Goal: Task Accomplishment & Management: Use online tool/utility

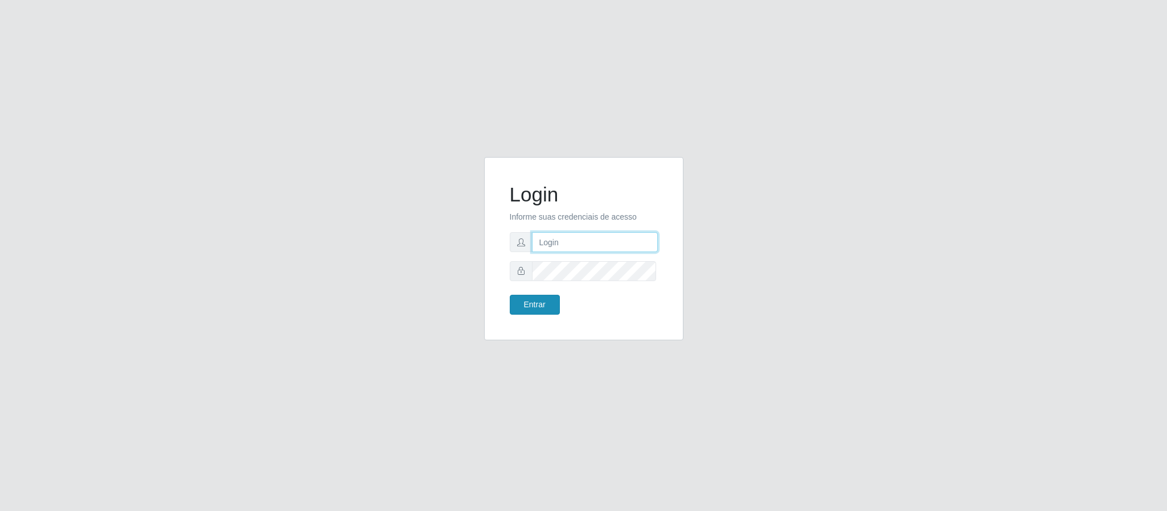
type input "[EMAIL_ADDRESS][DOMAIN_NAME]"
click at [547, 305] on button "Entrar" at bounding box center [535, 305] width 50 height 20
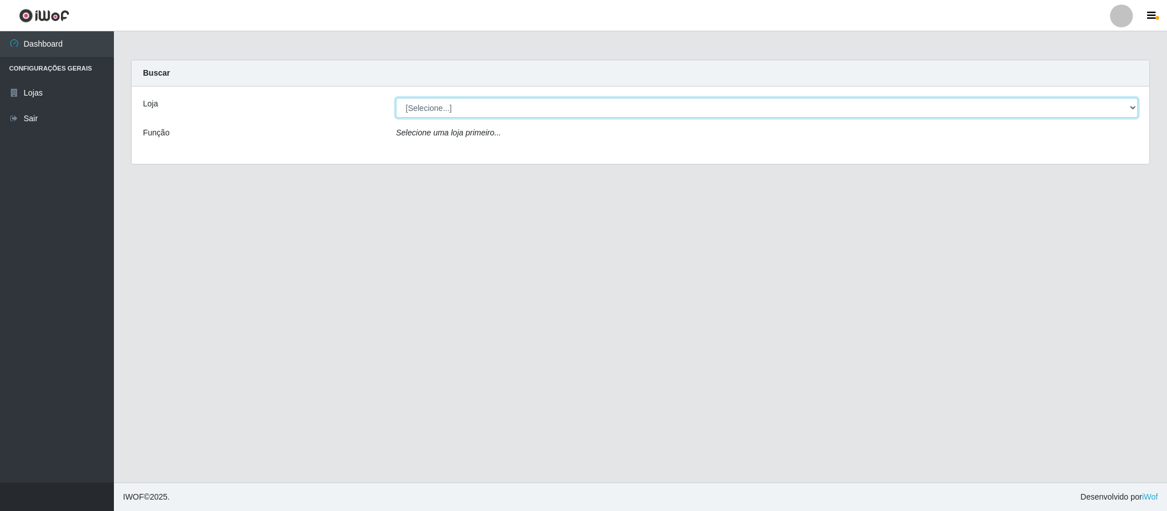
click at [536, 101] on select "[Selecione...] SuperFácil Atacado - Emaús" at bounding box center [767, 108] width 742 height 20
select select "407"
click at [396, 98] on select "[Selecione...] SuperFácil Atacado - Emaús" at bounding box center [767, 108] width 742 height 20
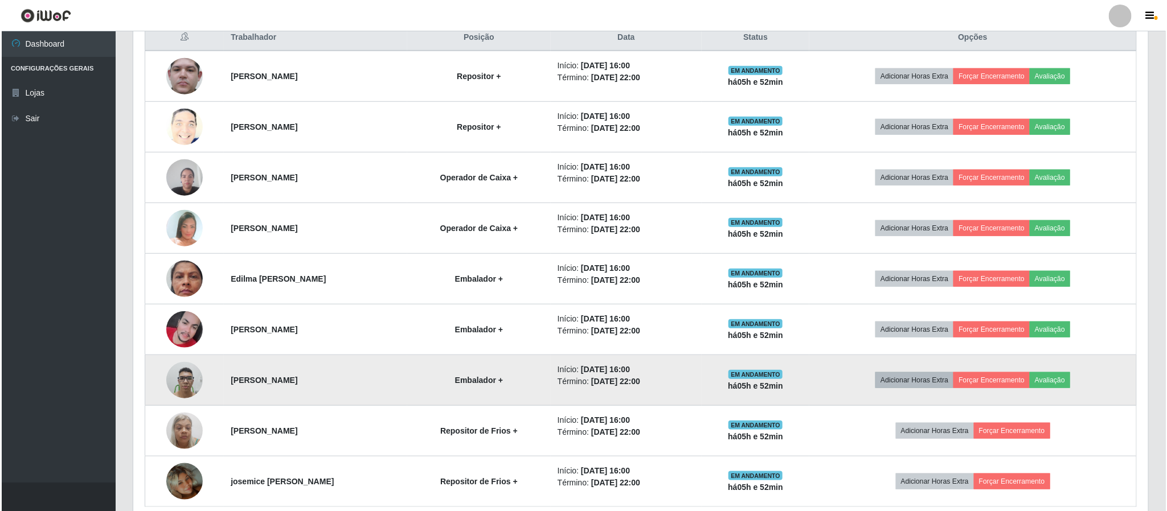
scroll to position [418, 0]
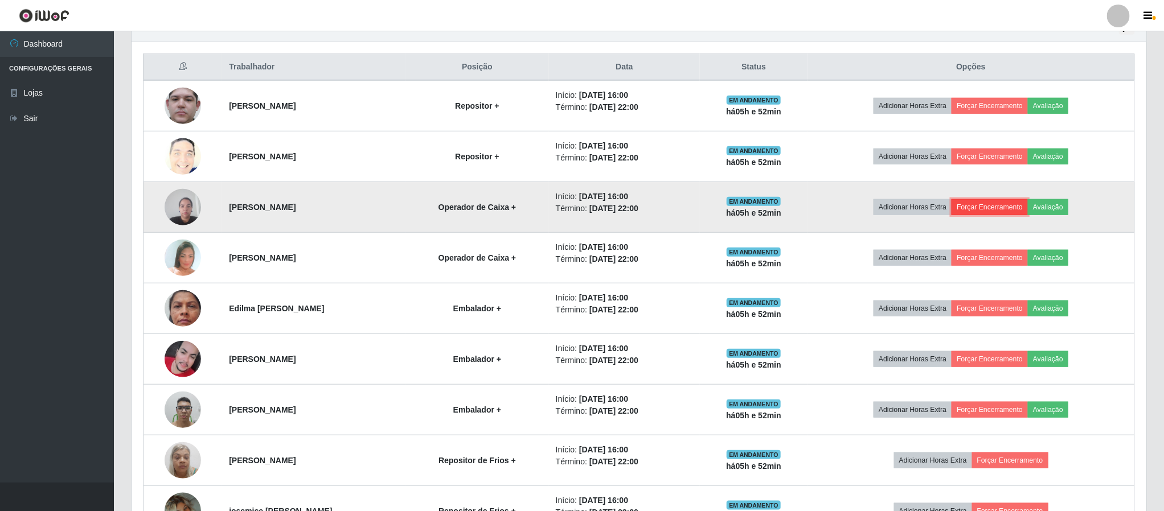
click at [1008, 211] on button "Forçar Encerramento" at bounding box center [989, 207] width 76 height 16
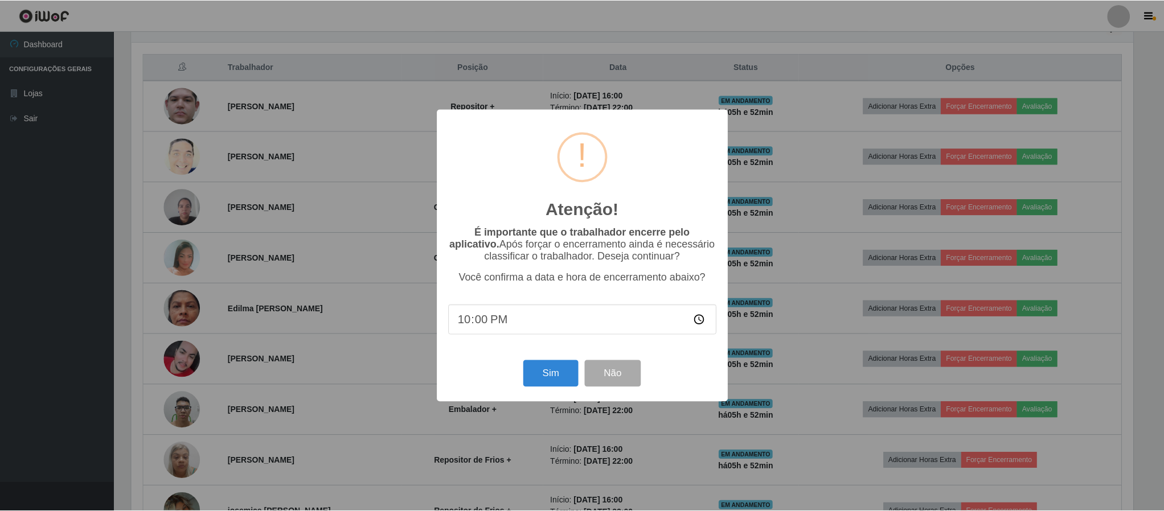
scroll to position [237, 1004]
click at [555, 371] on button "Sim" at bounding box center [551, 373] width 55 height 27
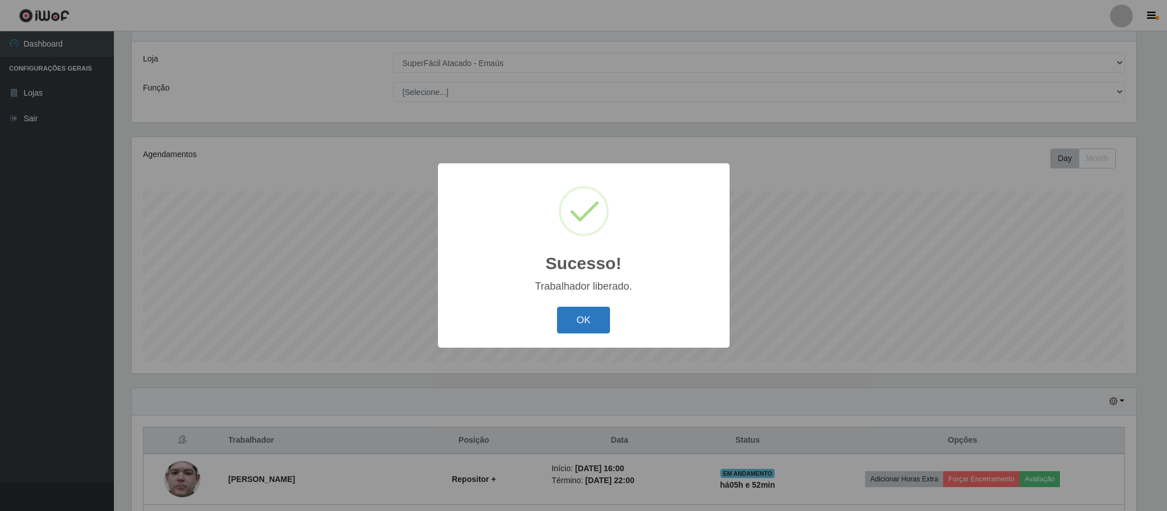
click at [588, 326] on button "OK" at bounding box center [583, 320] width 53 height 27
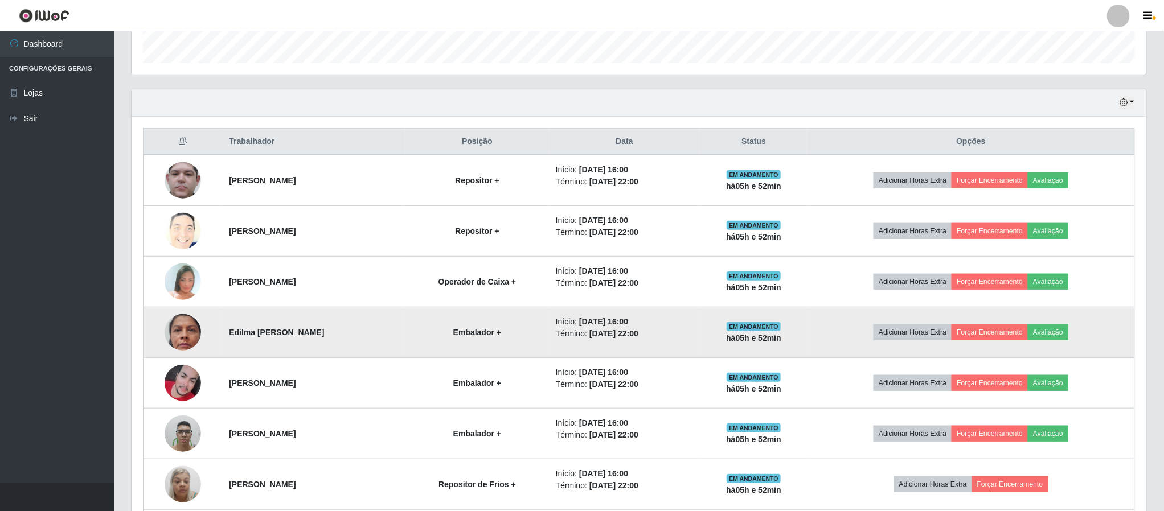
scroll to position [387, 0]
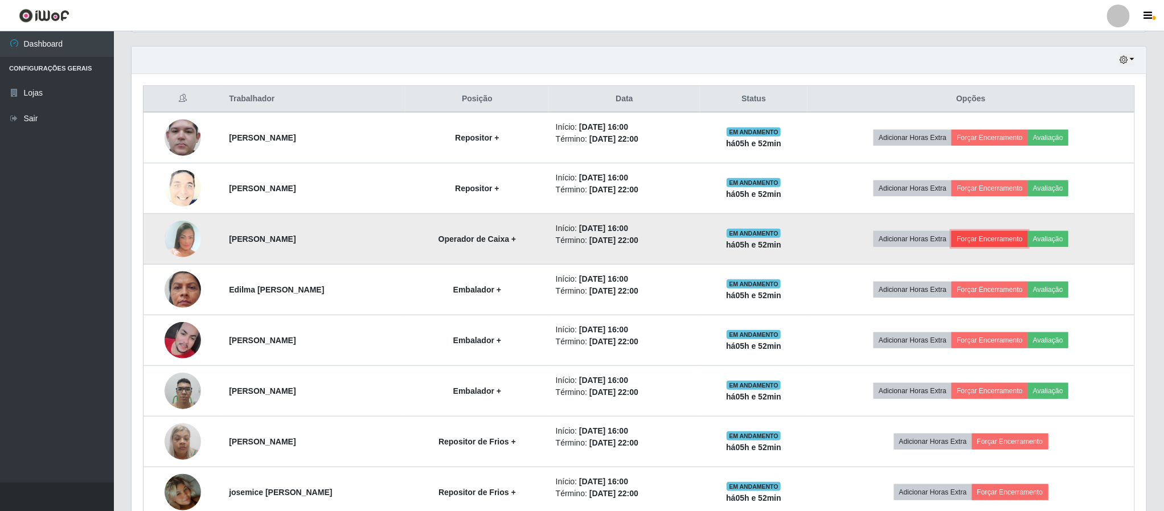
click at [1013, 241] on button "Forçar Encerramento" at bounding box center [989, 239] width 76 height 16
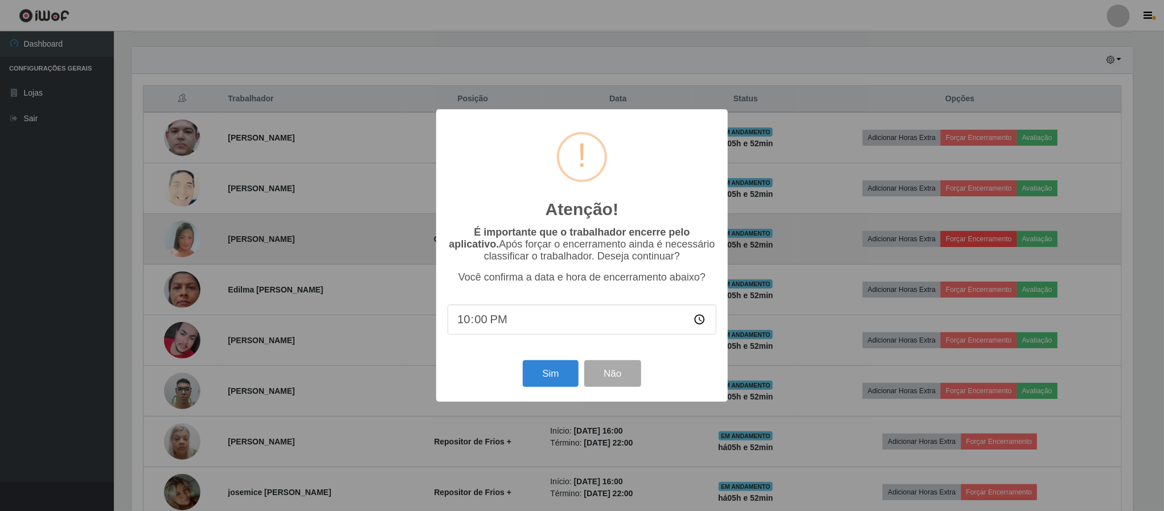
scroll to position [237, 1004]
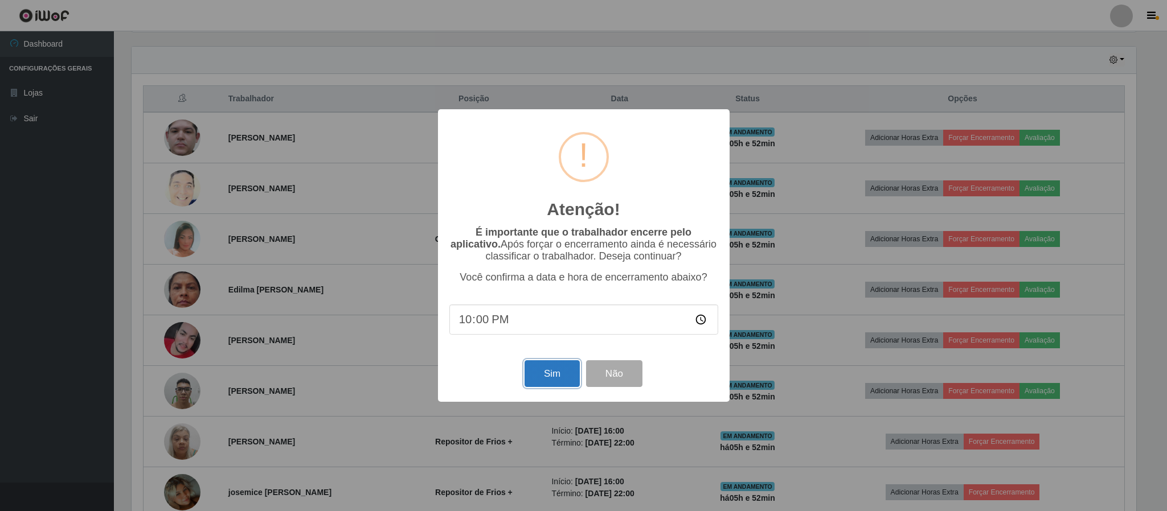
click at [533, 383] on button "Sim" at bounding box center [551, 373] width 55 height 27
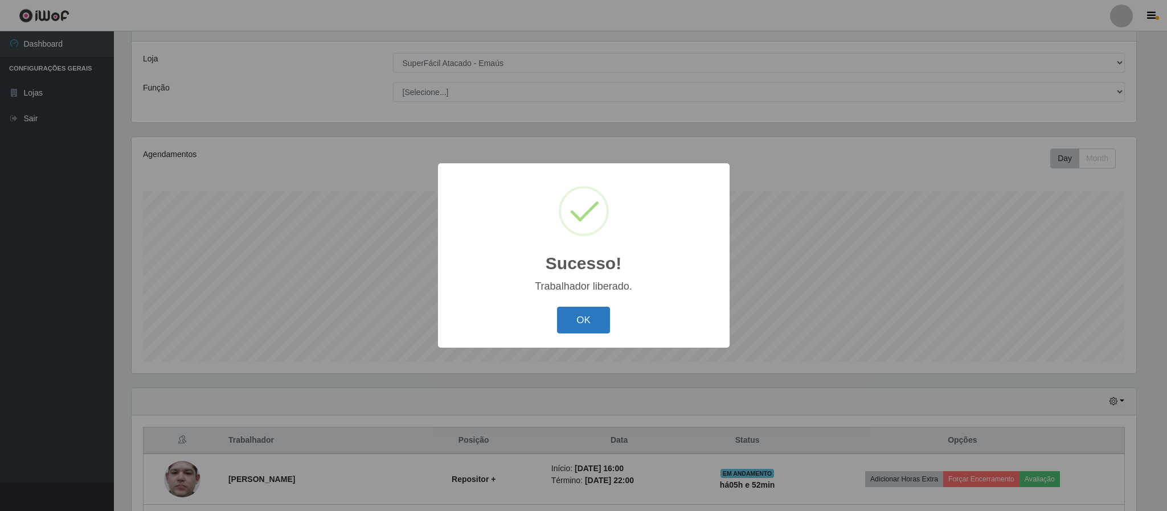
click at [585, 314] on button "OK" at bounding box center [583, 320] width 53 height 27
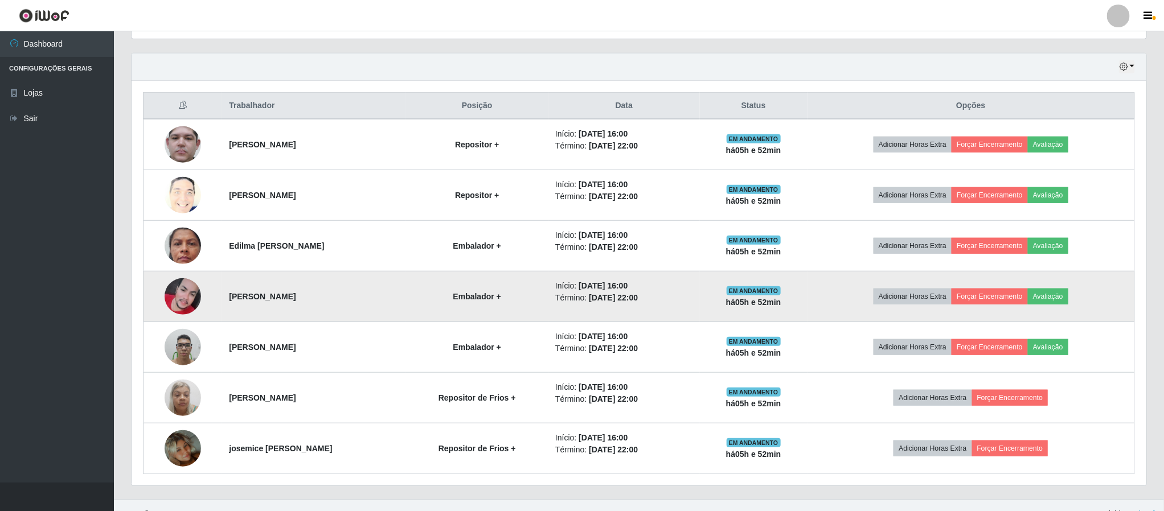
scroll to position [387, 0]
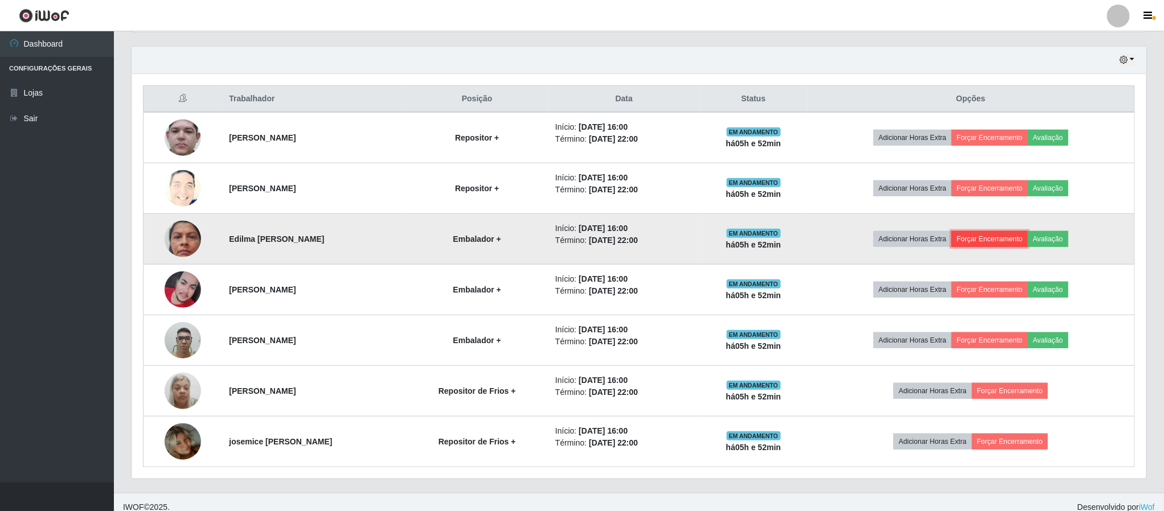
click at [1015, 241] on button "Forçar Encerramento" at bounding box center [989, 239] width 76 height 16
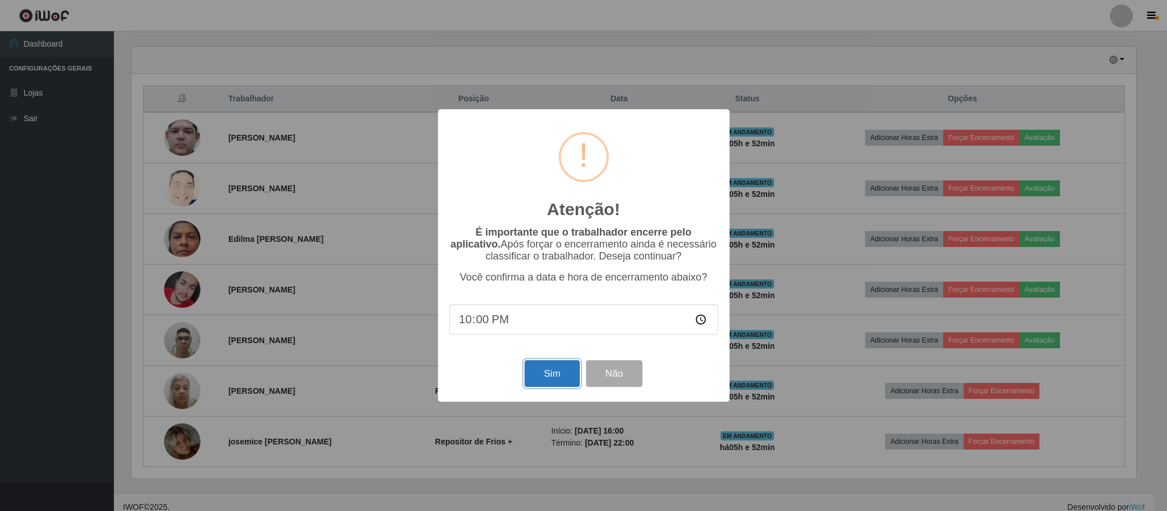
click at [560, 378] on button "Sim" at bounding box center [551, 373] width 55 height 27
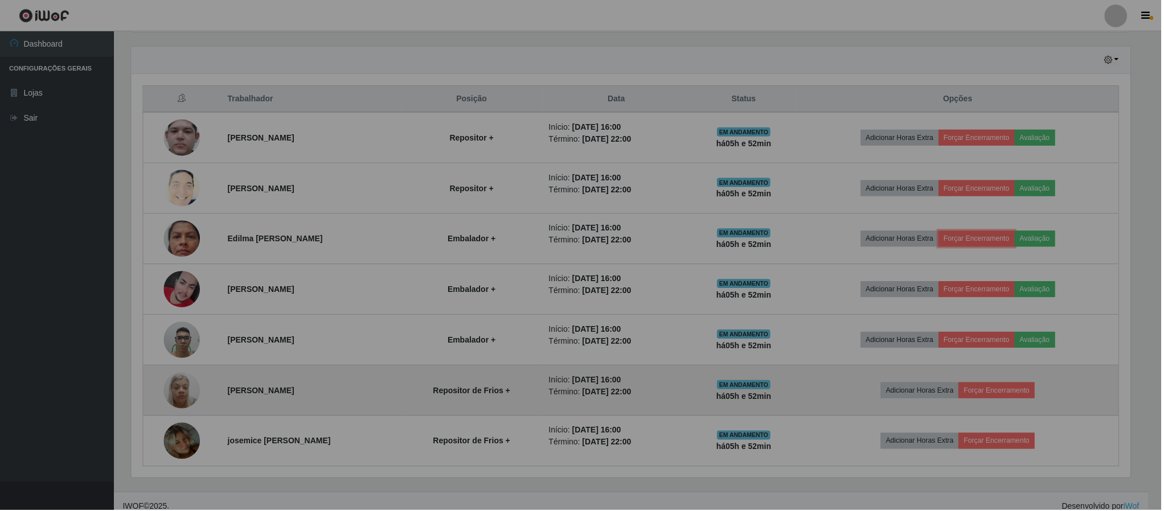
scroll to position [0, 0]
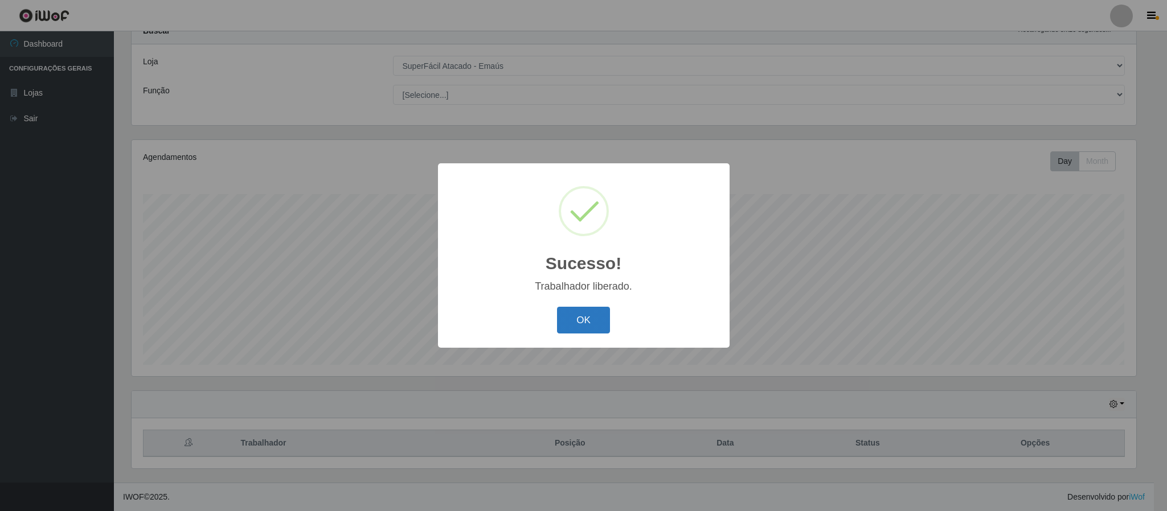
click at [569, 316] on button "OK" at bounding box center [583, 320] width 53 height 27
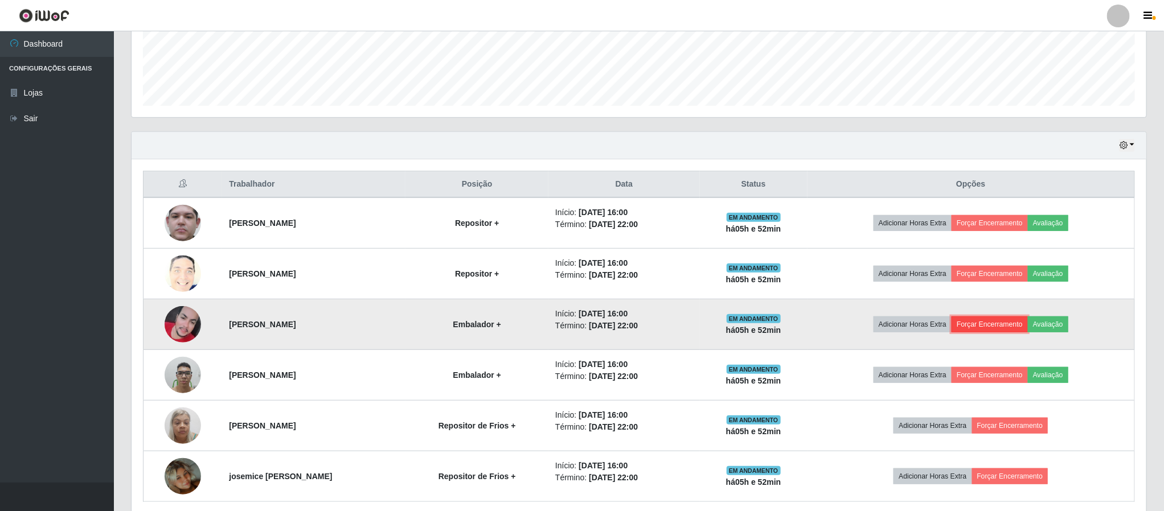
click at [991, 328] on button "Forçar Encerramento" at bounding box center [989, 325] width 76 height 16
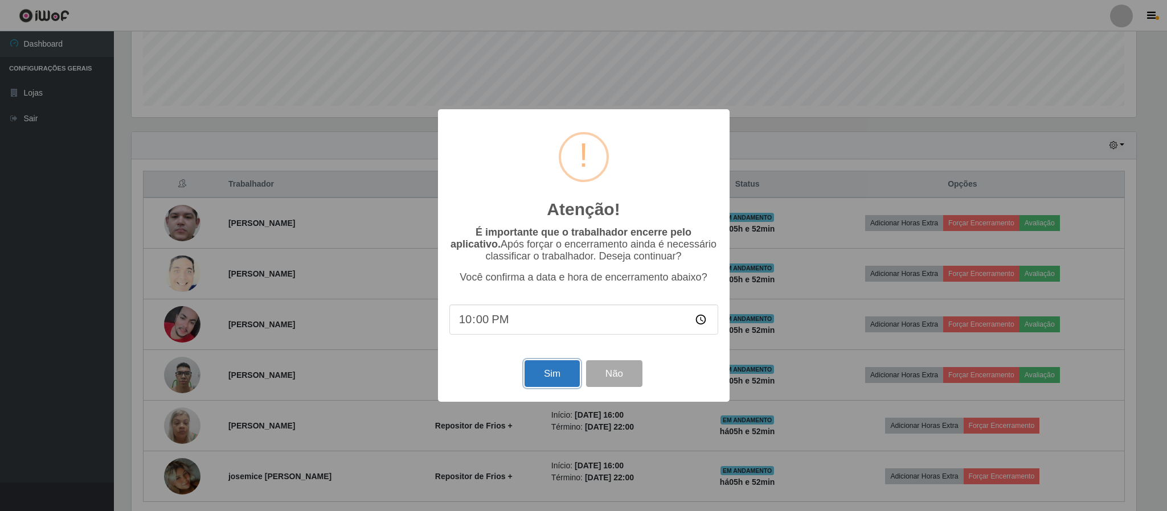
click at [535, 369] on button "Sim" at bounding box center [551, 373] width 55 height 27
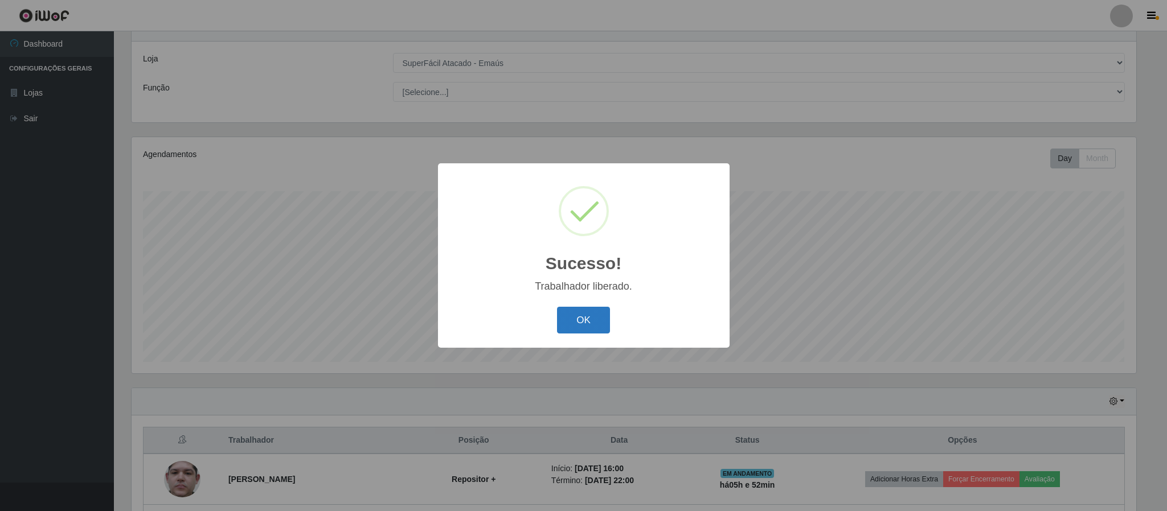
click at [585, 326] on button "OK" at bounding box center [583, 320] width 53 height 27
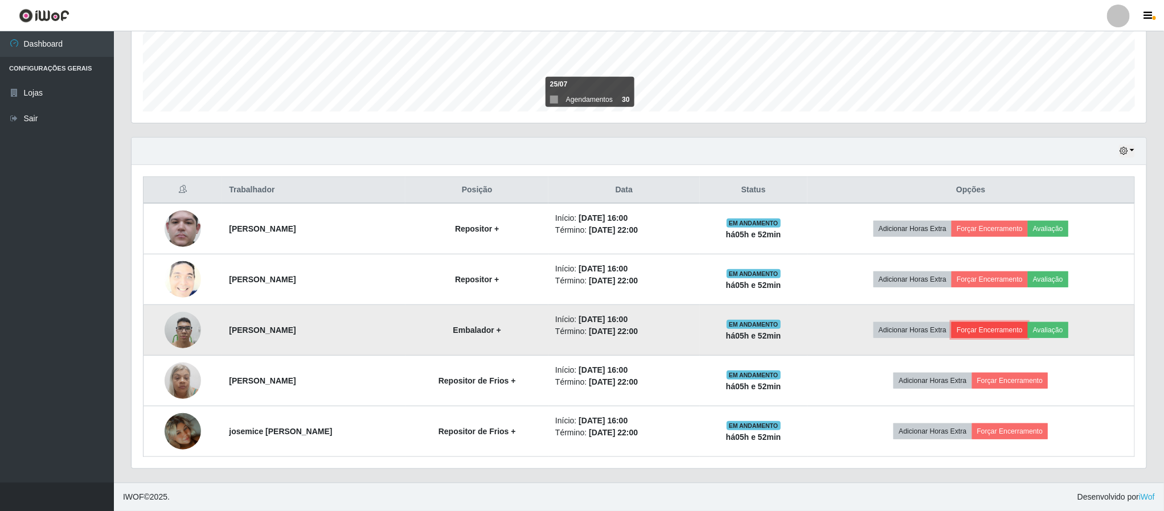
click at [1008, 335] on button "Forçar Encerramento" at bounding box center [989, 330] width 76 height 16
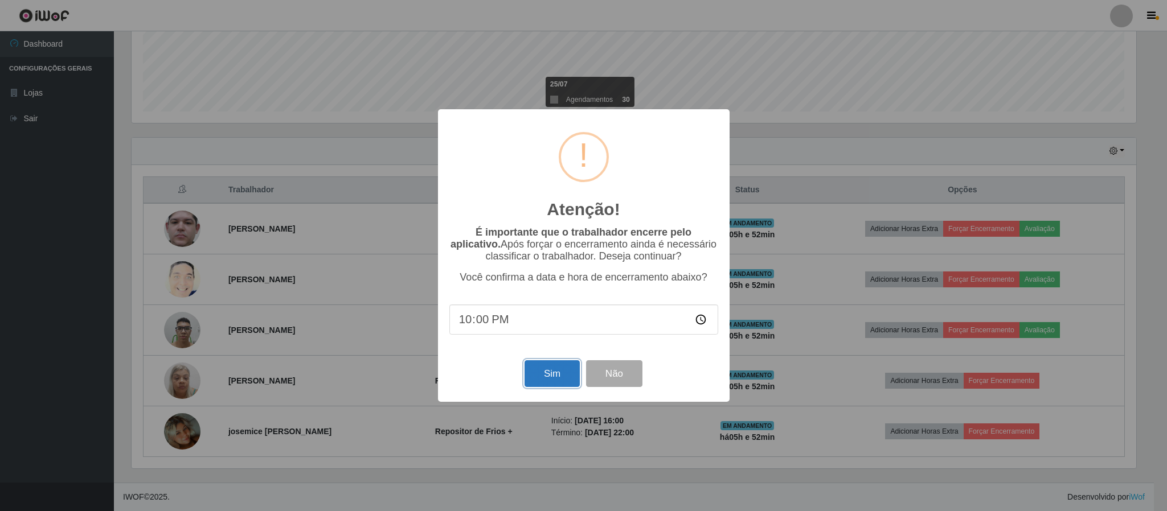
click at [539, 385] on button "Sim" at bounding box center [551, 373] width 55 height 27
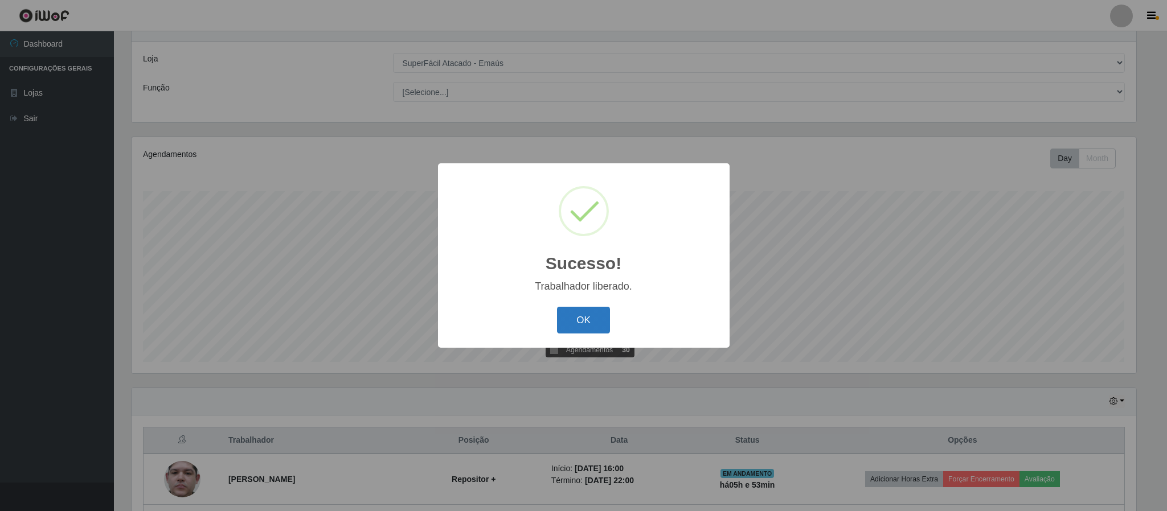
click at [573, 314] on button "OK" at bounding box center [583, 320] width 53 height 27
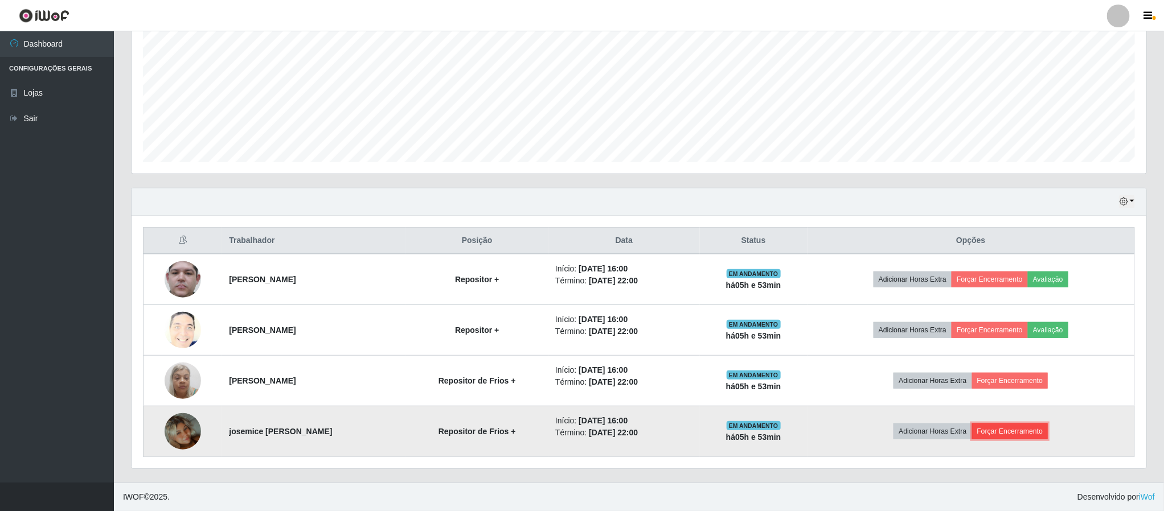
click at [1038, 433] on button "Forçar Encerramento" at bounding box center [1010, 432] width 76 height 16
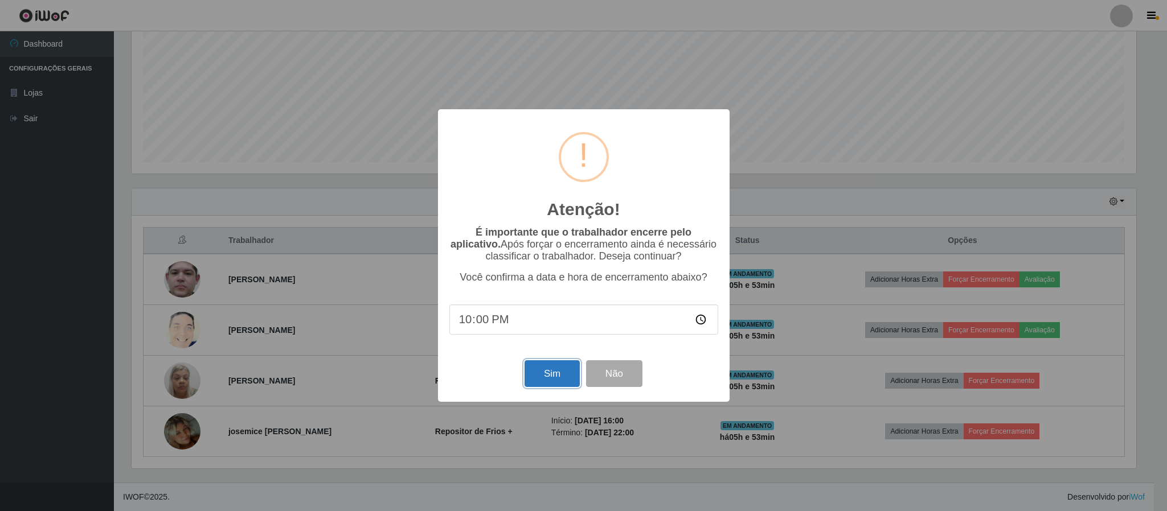
click at [568, 381] on button "Sim" at bounding box center [551, 373] width 55 height 27
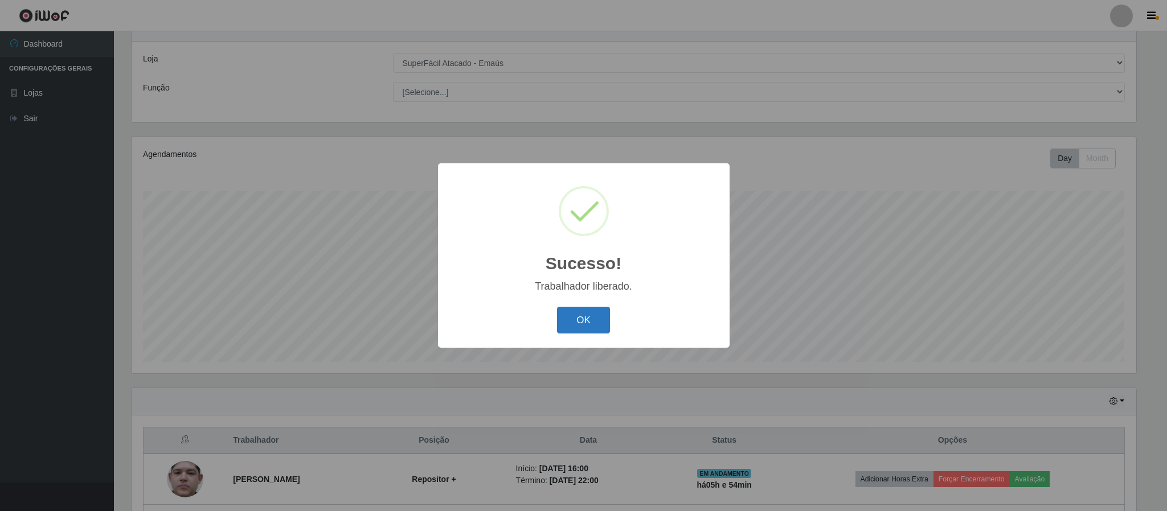
click at [590, 325] on button "OK" at bounding box center [583, 320] width 53 height 27
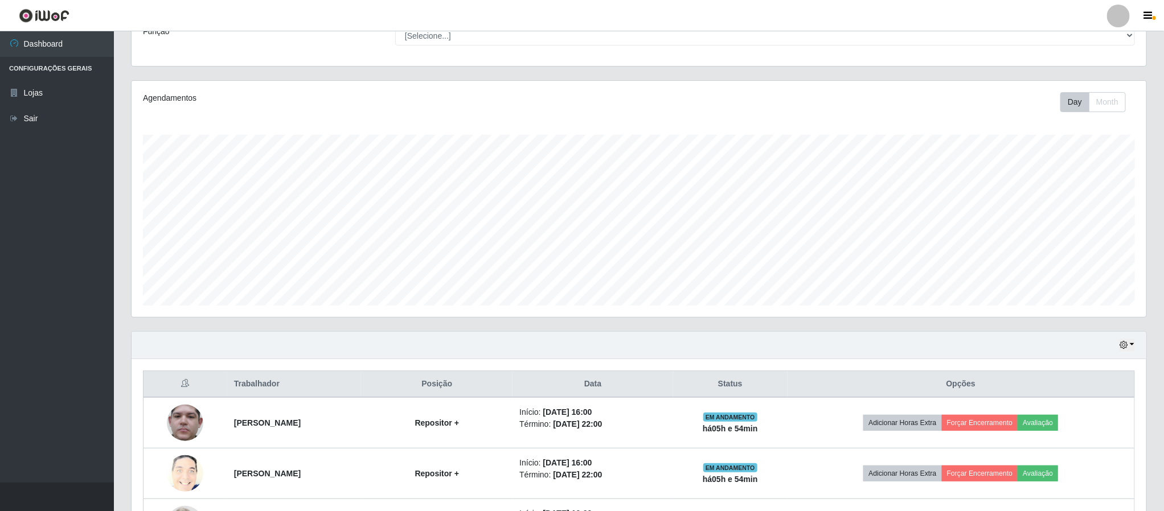
scroll to position [198, 0]
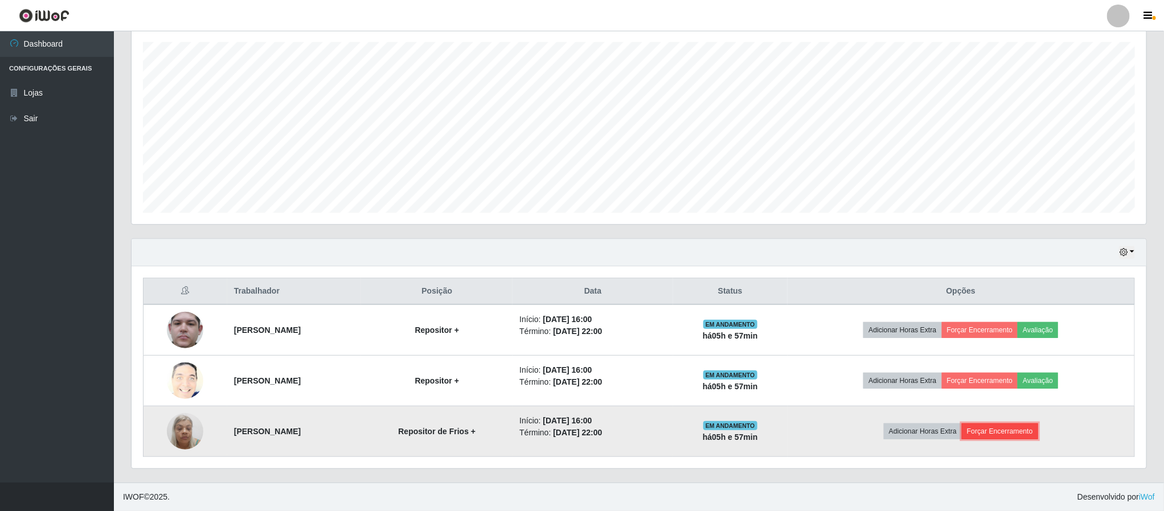
click at [1011, 431] on button "Forçar Encerramento" at bounding box center [1000, 432] width 76 height 16
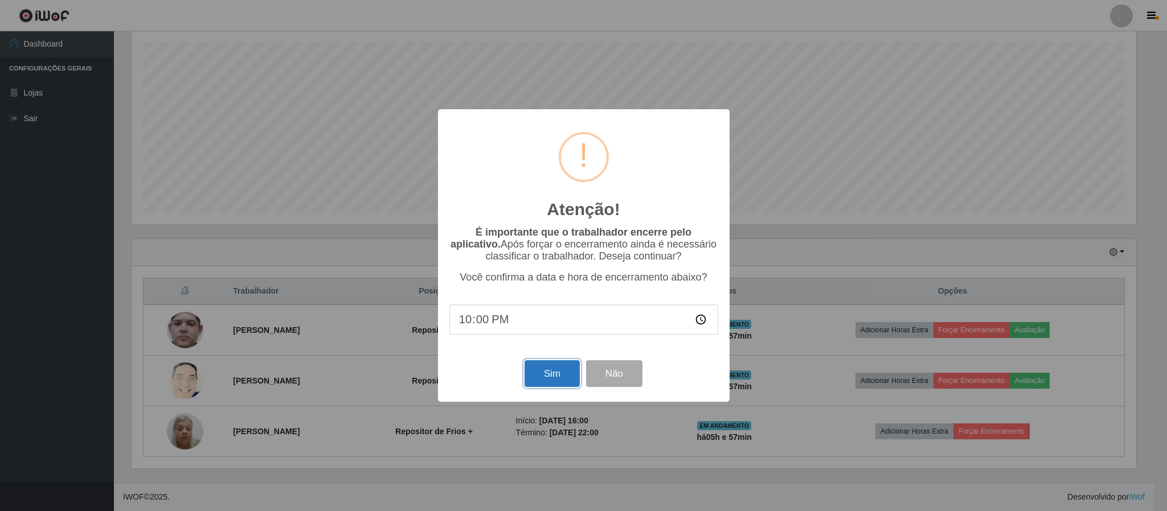
click at [556, 387] on button "Sim" at bounding box center [551, 373] width 55 height 27
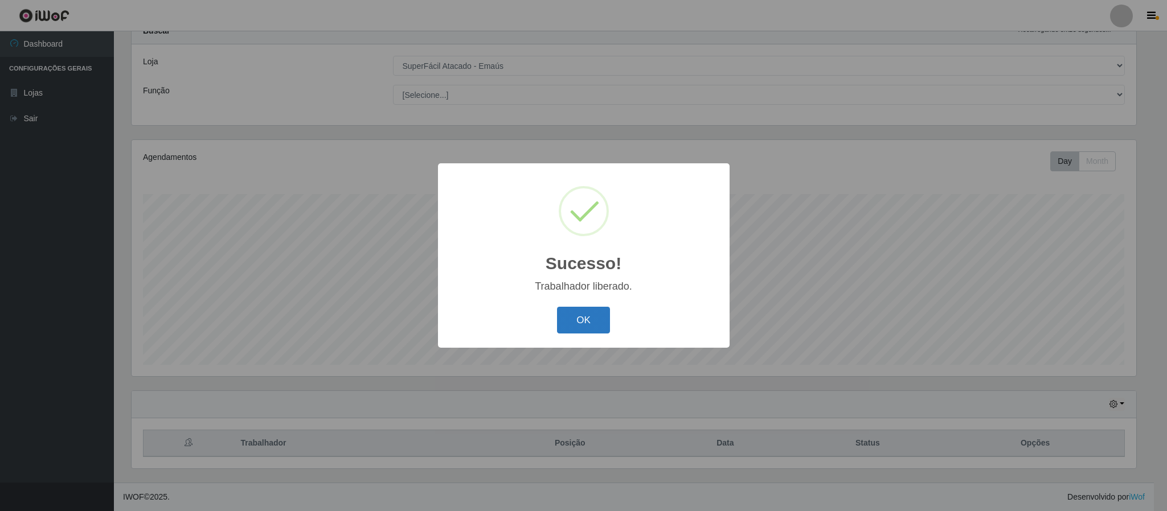
click at [583, 323] on button "OK" at bounding box center [583, 320] width 53 height 27
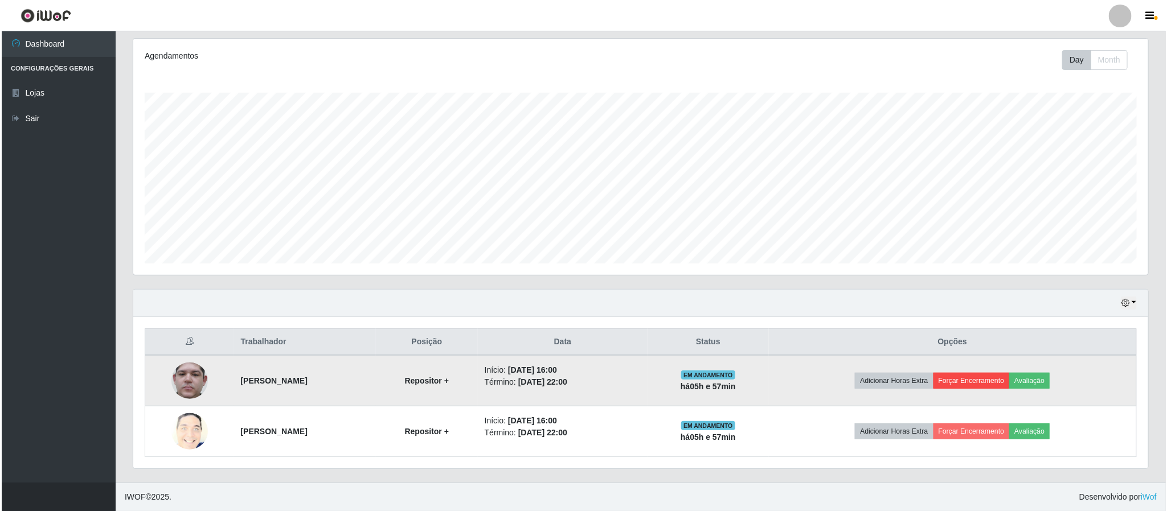
scroll to position [147, 0]
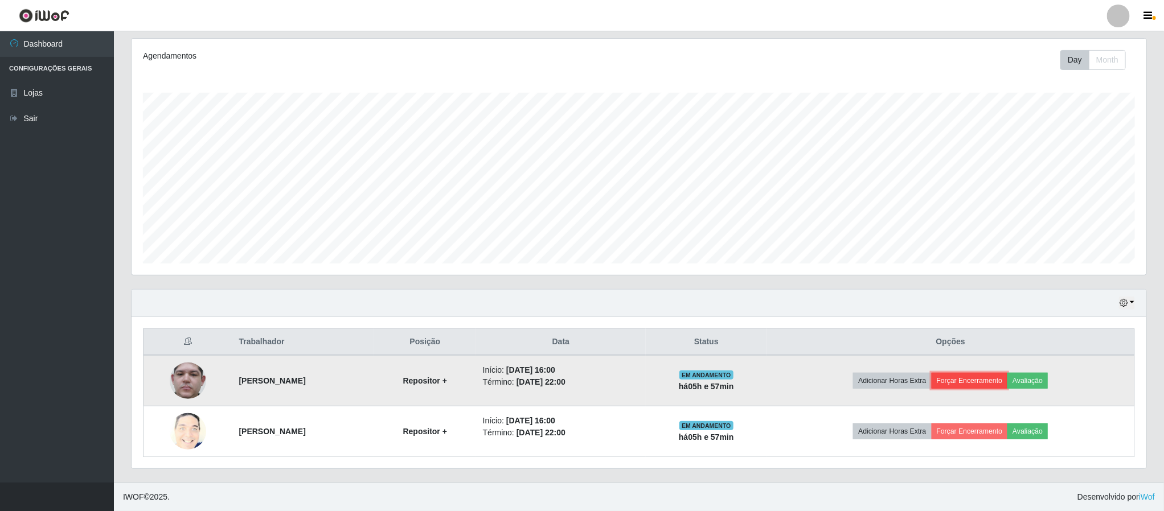
click at [1001, 387] on button "Forçar Encerramento" at bounding box center [969, 381] width 76 height 16
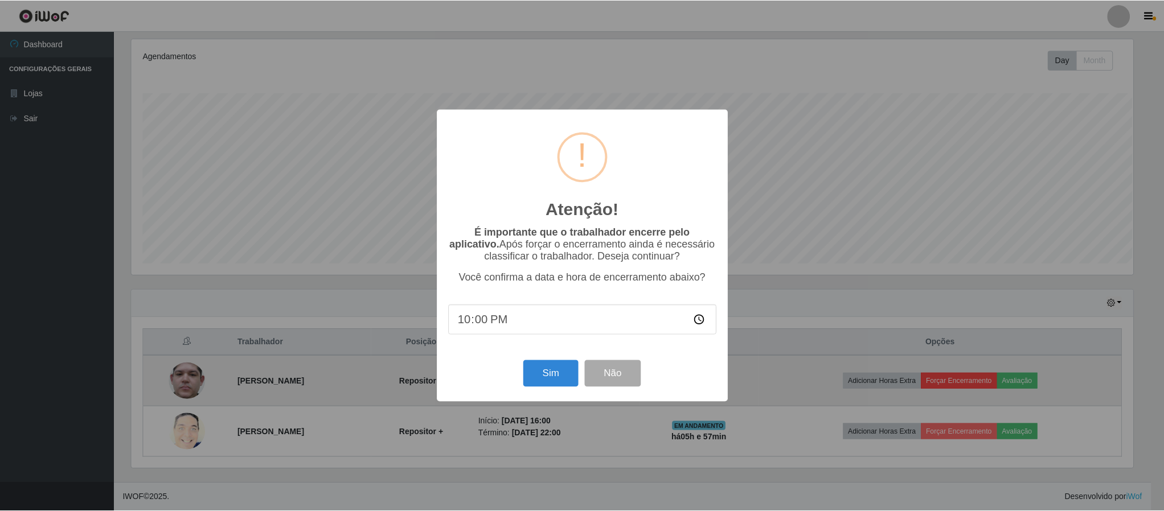
scroll to position [237, 1004]
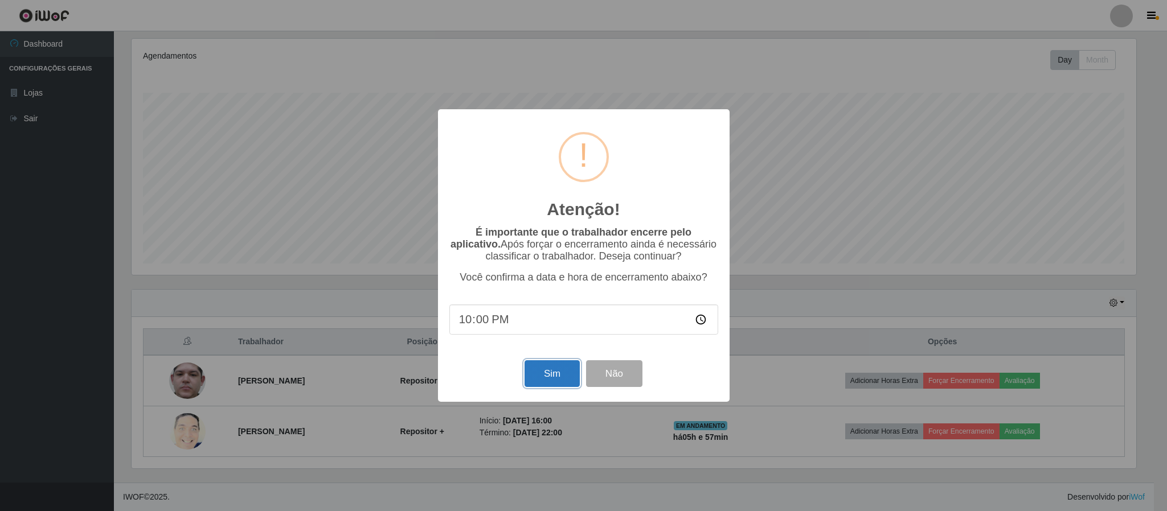
click at [544, 370] on button "Sim" at bounding box center [551, 373] width 55 height 27
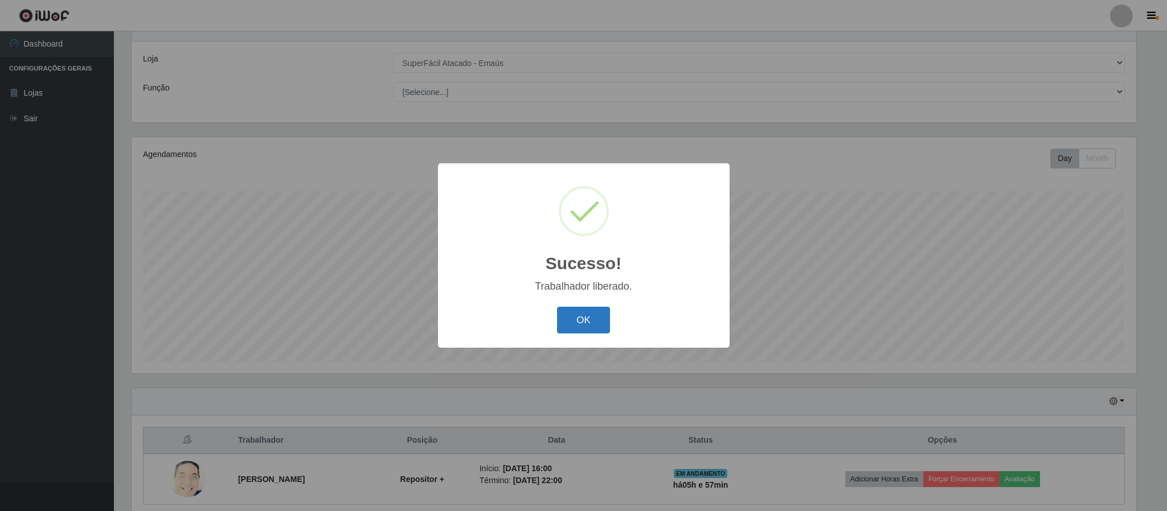
click at [592, 320] on button "OK" at bounding box center [583, 320] width 53 height 27
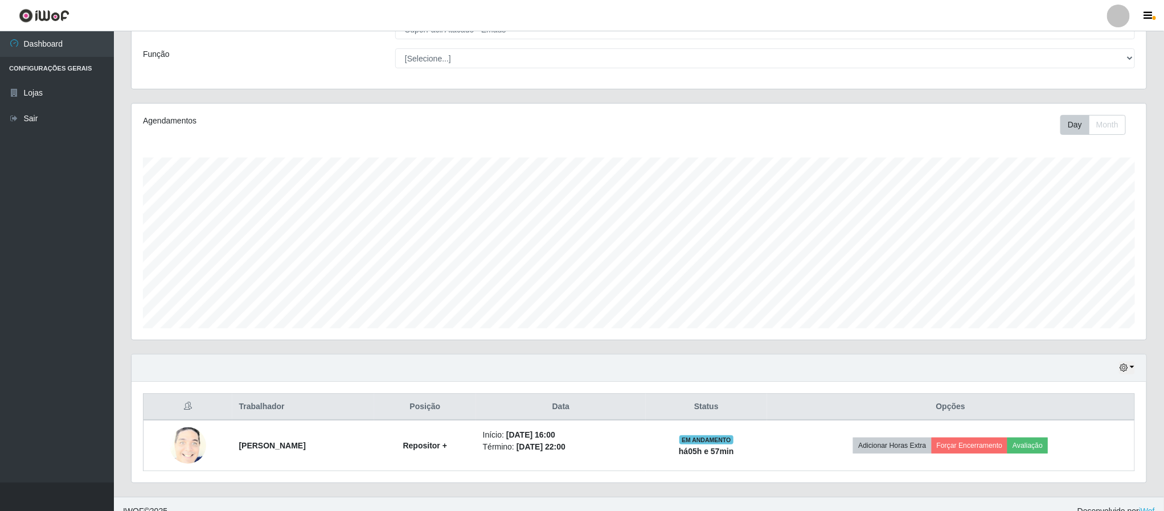
scroll to position [96, 0]
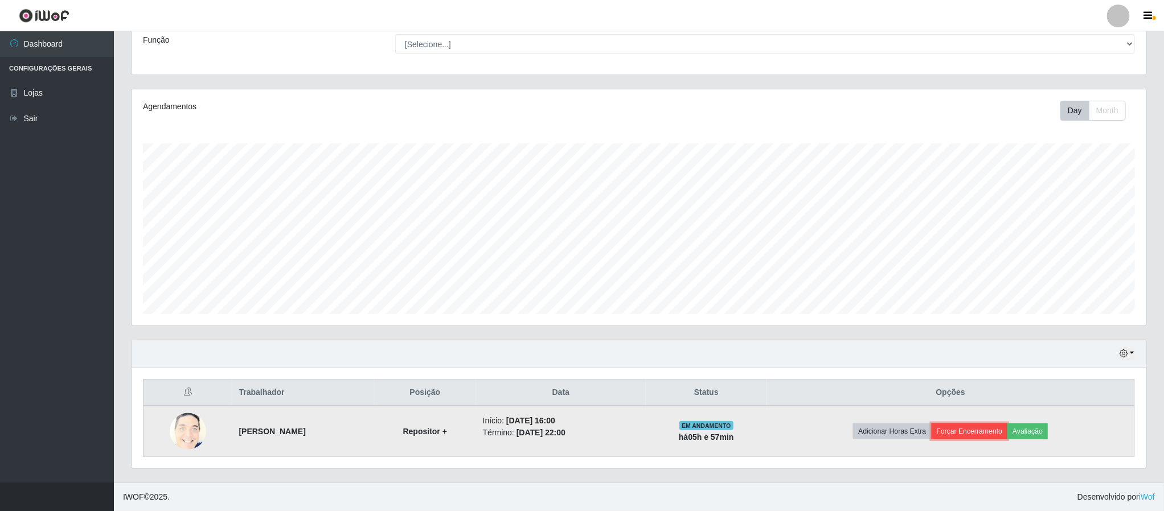
click at [972, 434] on button "Forçar Encerramento" at bounding box center [969, 432] width 76 height 16
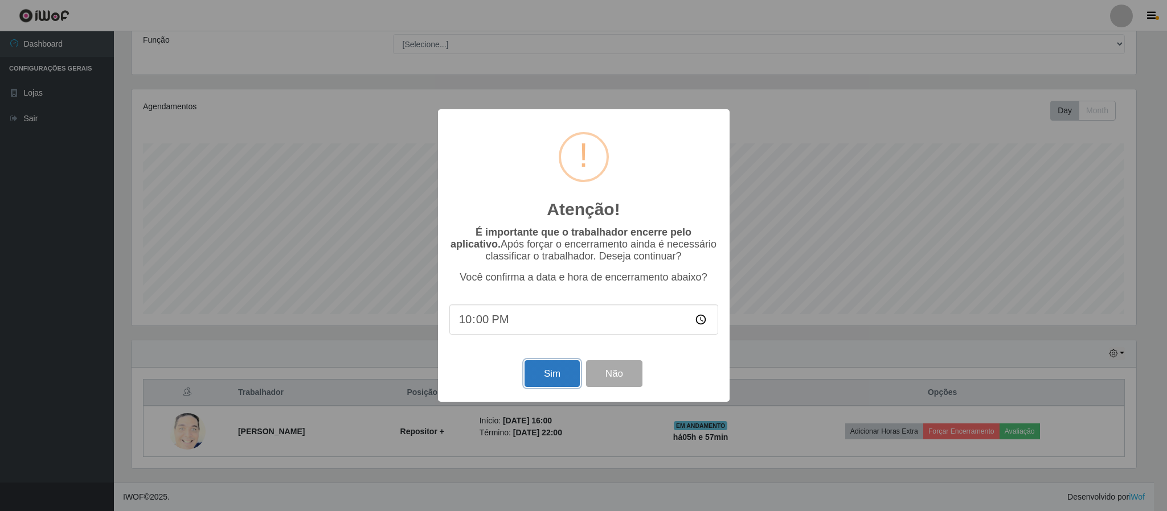
click at [563, 371] on button "Sim" at bounding box center [551, 373] width 55 height 27
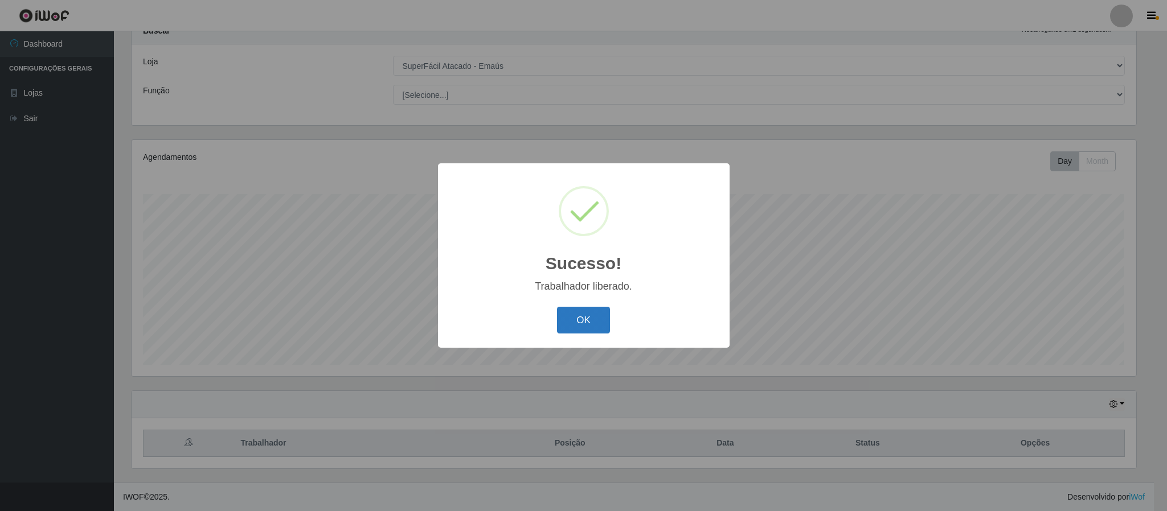
click at [559, 321] on button "OK" at bounding box center [583, 320] width 53 height 27
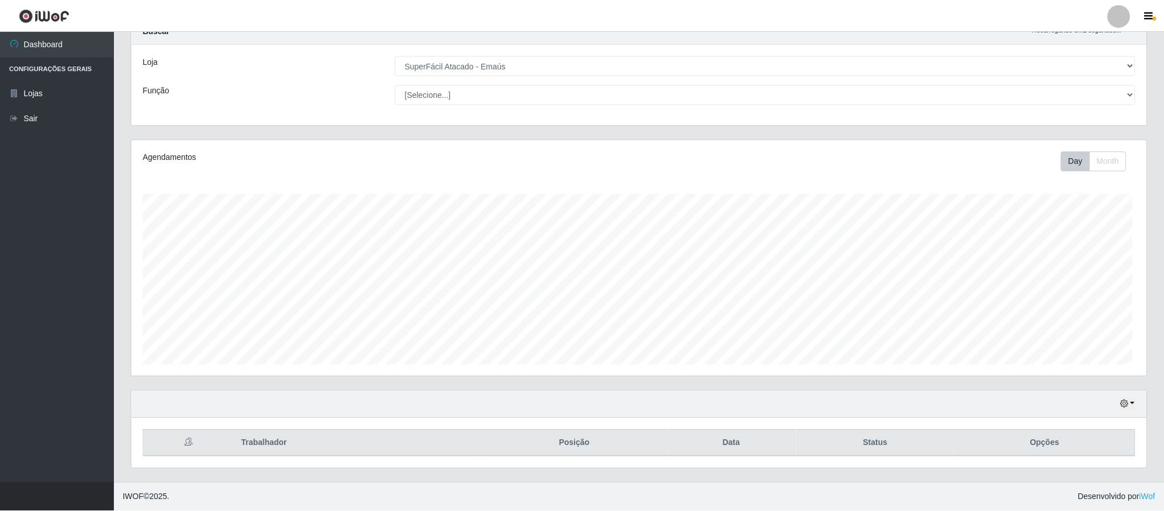
scroll to position [237, 1013]
